Goal: Navigation & Orientation: Find specific page/section

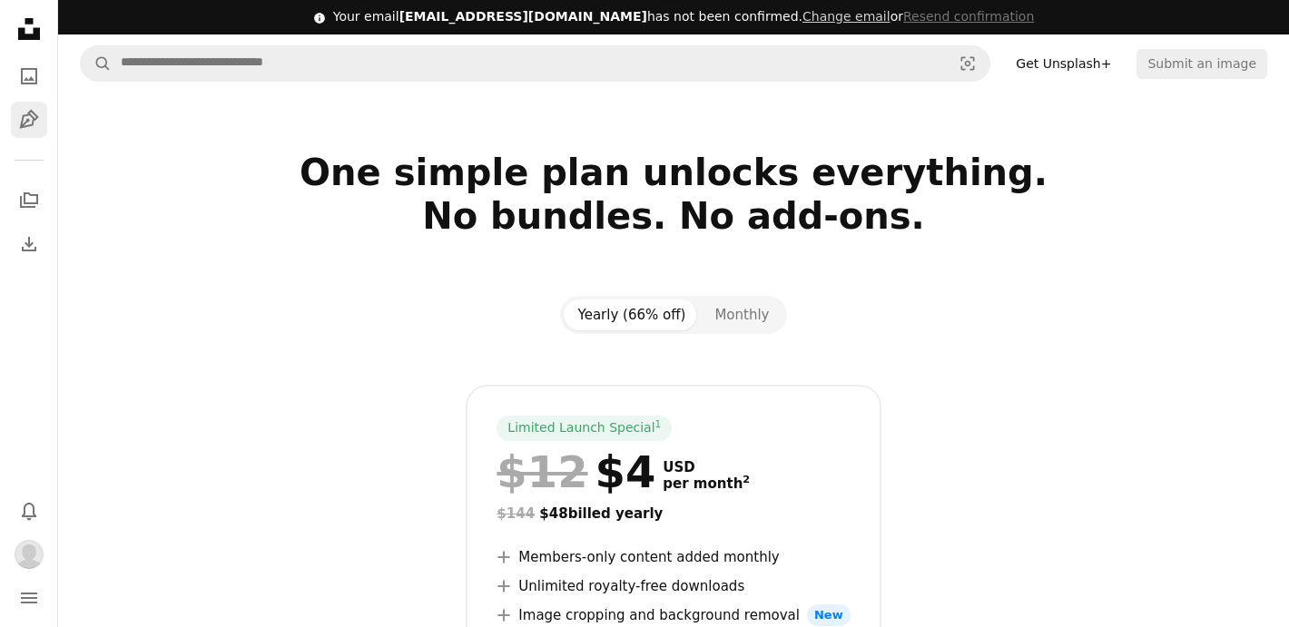
click at [30, 126] on icon "Pen Tool" at bounding box center [29, 120] width 22 height 22
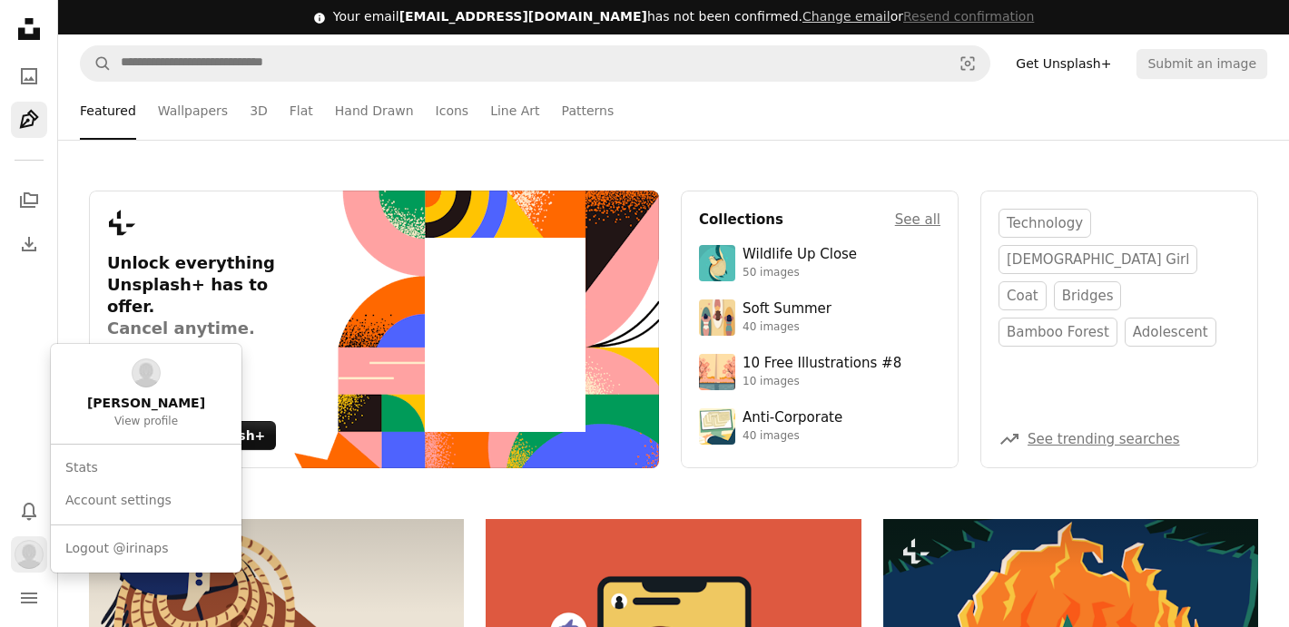
click at [29, 542] on img "Profile" at bounding box center [29, 554] width 29 height 29
click at [138, 405] on span "[PERSON_NAME]" at bounding box center [146, 404] width 118 height 18
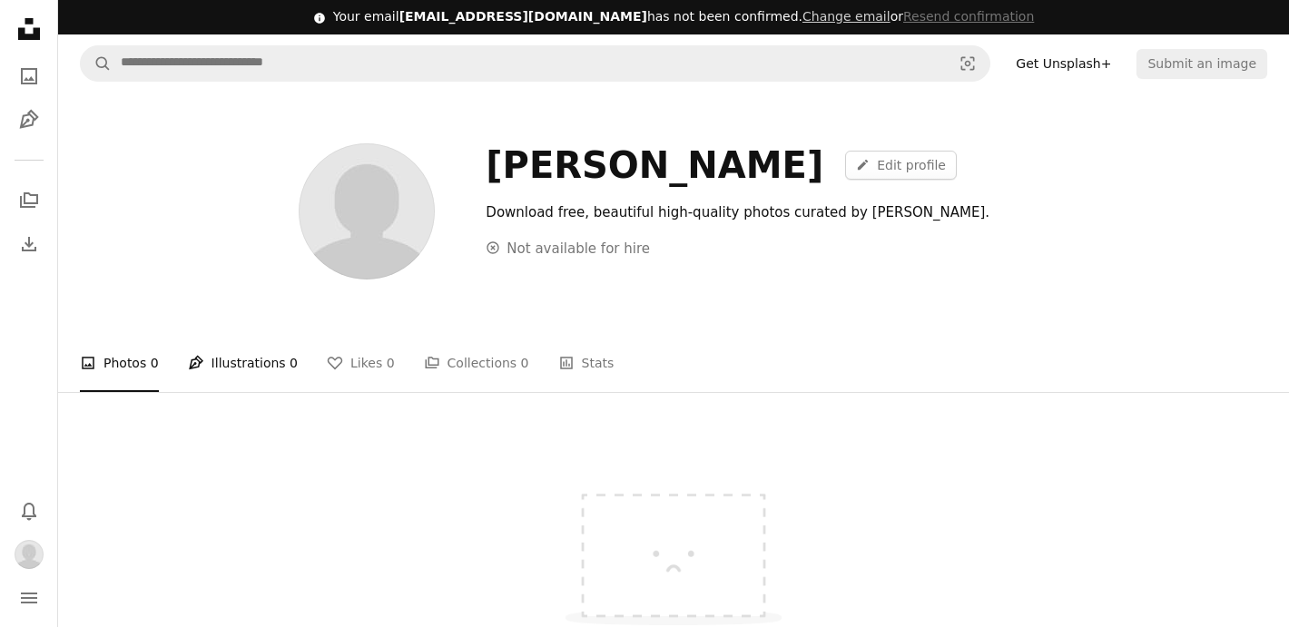
click at [229, 362] on link "Pen Tool Illustrations 0" at bounding box center [243, 363] width 110 height 58
click at [127, 364] on link "A photo Photos 0" at bounding box center [119, 363] width 79 height 58
